Goal: Task Accomplishment & Management: Use online tool/utility

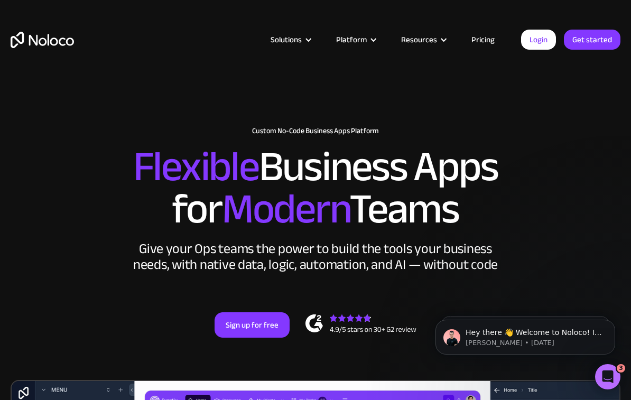
click at [534, 51] on div "Solutions Use Cases Business Types Project Management Keep track of customers, …" at bounding box center [315, 39] width 631 height 41
click at [536, 42] on link "Login" at bounding box center [538, 40] width 35 height 20
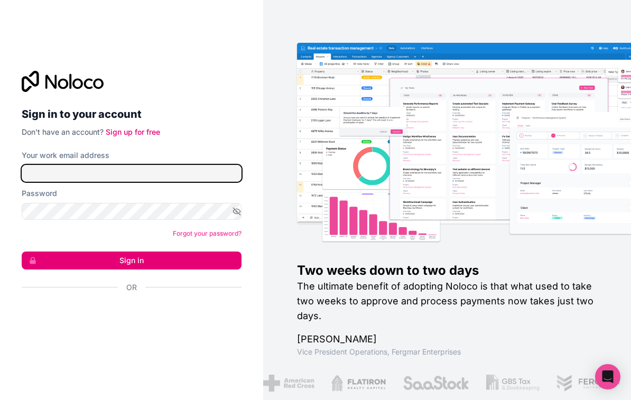
type input "[EMAIL_ADDRESS][DOMAIN_NAME]"
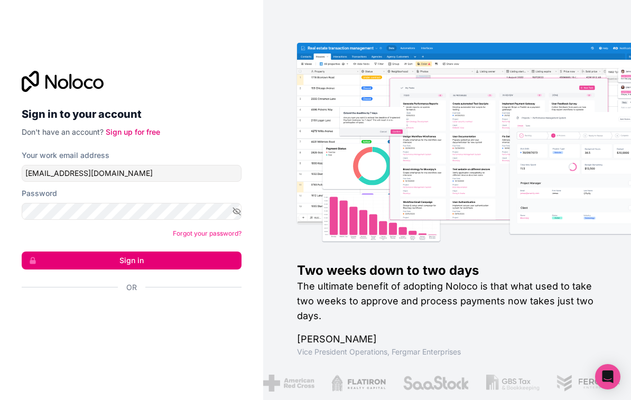
click at [176, 263] on button "Sign in" at bounding box center [132, 261] width 220 height 18
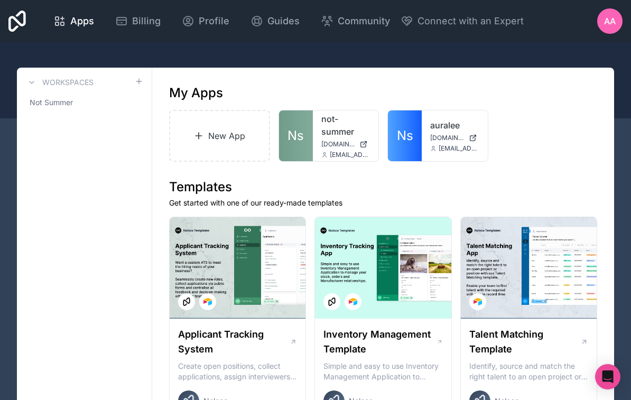
click at [309, 144] on link "Ns" at bounding box center [296, 136] width 34 height 51
